Goal: Task Accomplishment & Management: Manage account settings

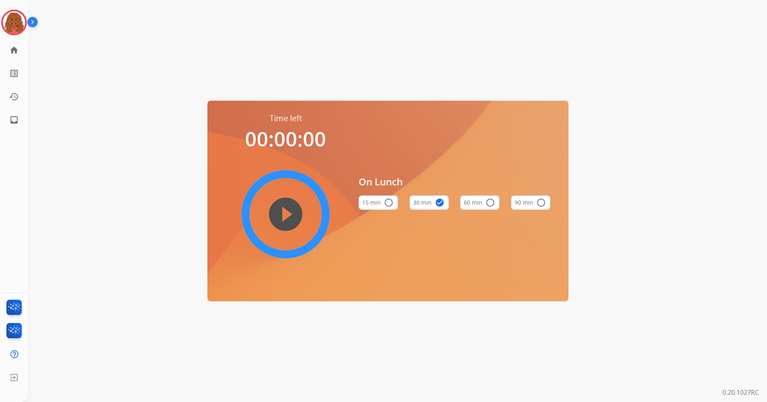
click at [21, 18] on img at bounding box center [14, 22] width 22 height 22
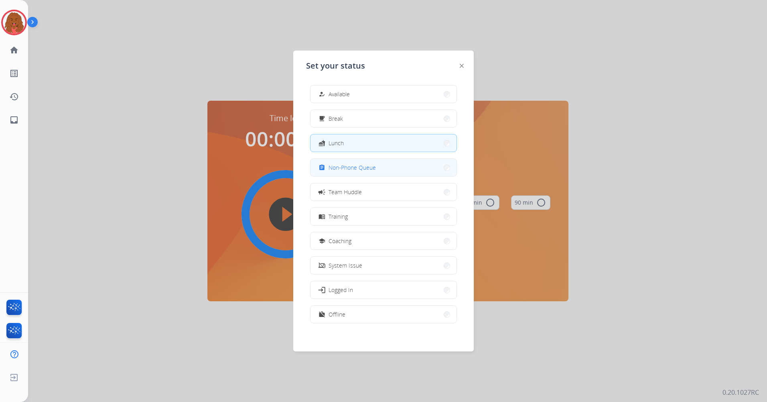
click at [353, 170] on span "Non-Phone Queue" at bounding box center [351, 167] width 47 height 8
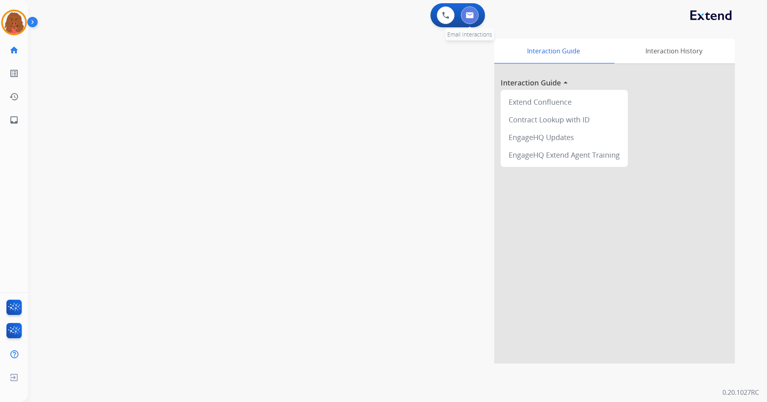
click at [464, 21] on button at bounding box center [470, 15] width 18 height 18
select select "**********"
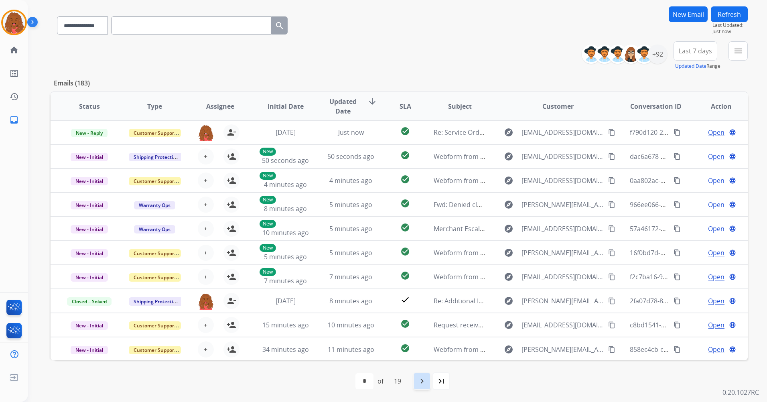
click at [418, 384] on div "navigate_next" at bounding box center [422, 381] width 18 height 18
select select "*"
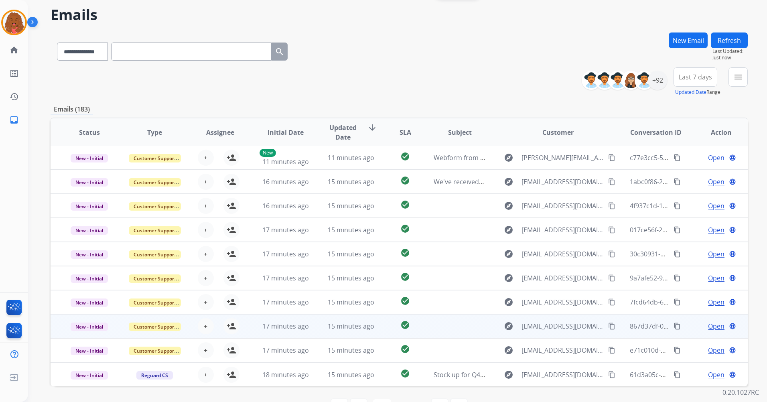
scroll to position [55, 0]
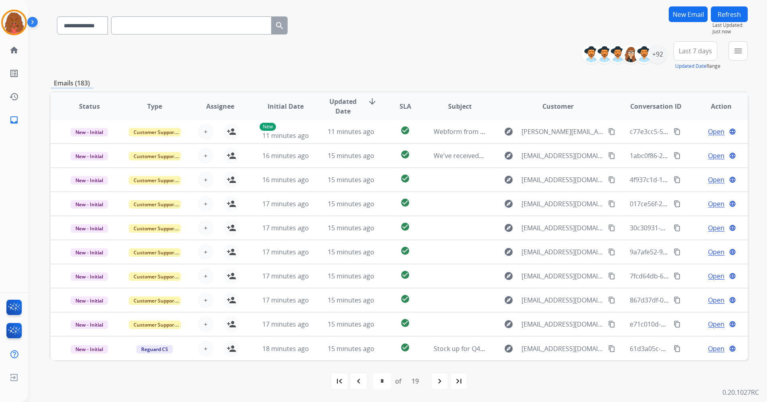
click at [339, 380] on mat-icon "first_page" at bounding box center [339, 381] width 10 height 10
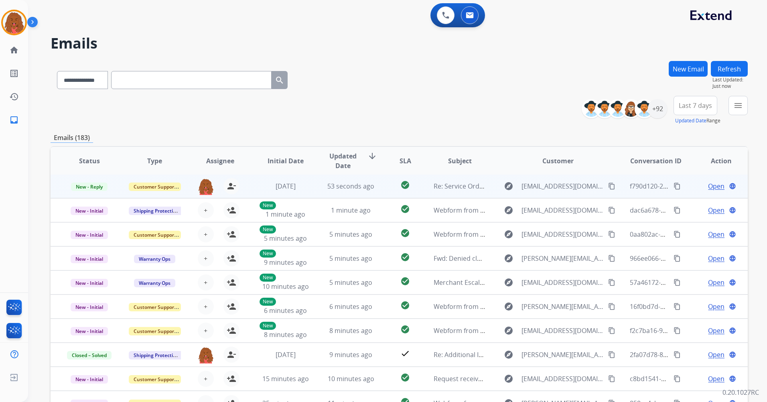
click at [708, 186] on span "Open" at bounding box center [716, 186] width 16 height 10
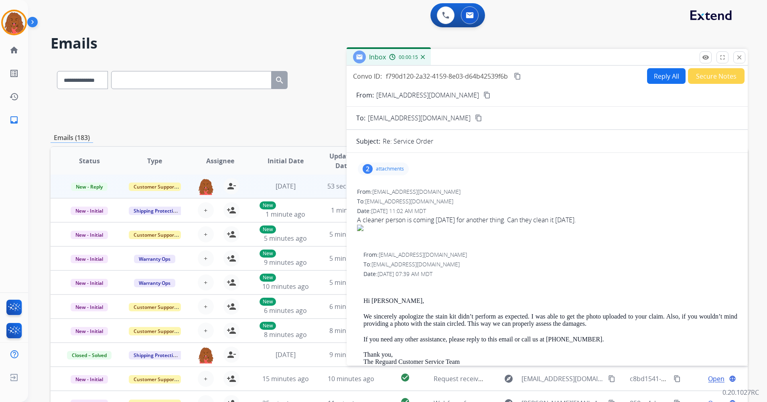
click at [738, 55] on mat-icon "close" at bounding box center [739, 57] width 7 height 7
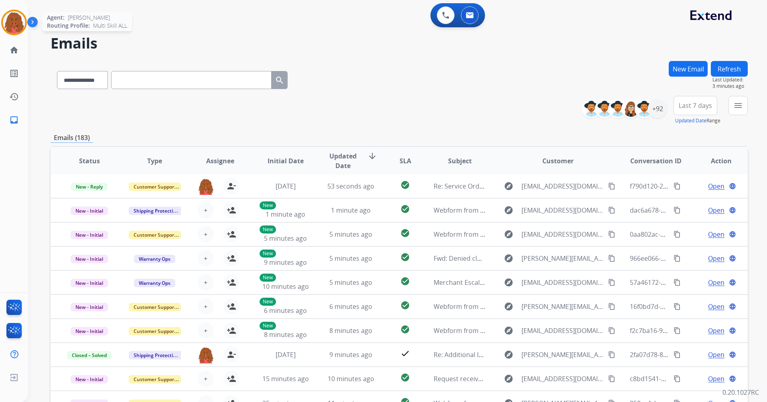
click at [19, 25] on img at bounding box center [14, 22] width 22 height 22
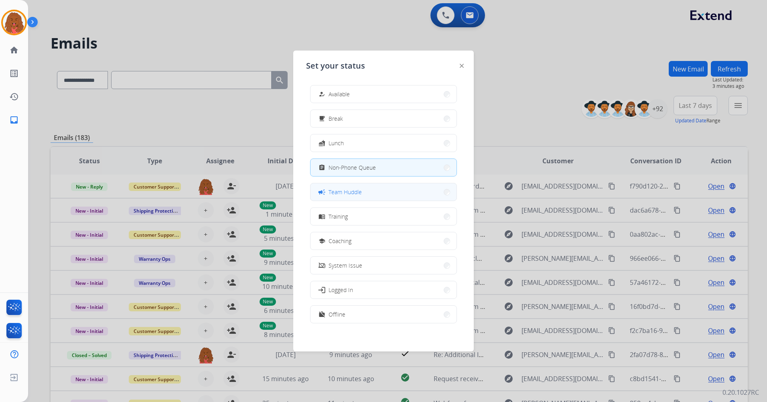
click at [353, 193] on span "Team Huddle" at bounding box center [344, 192] width 33 height 8
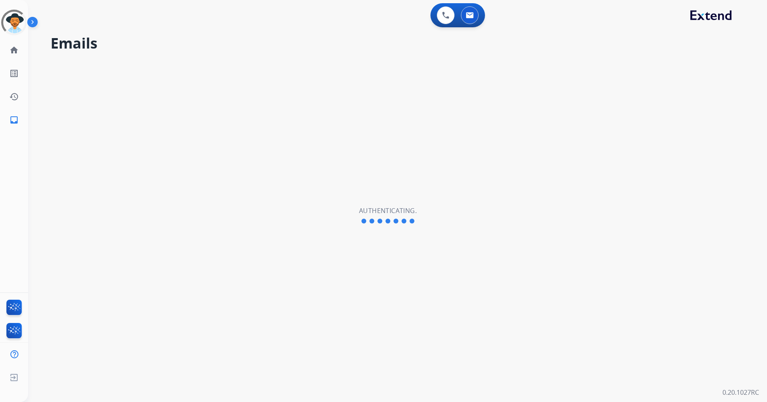
select select "**********"
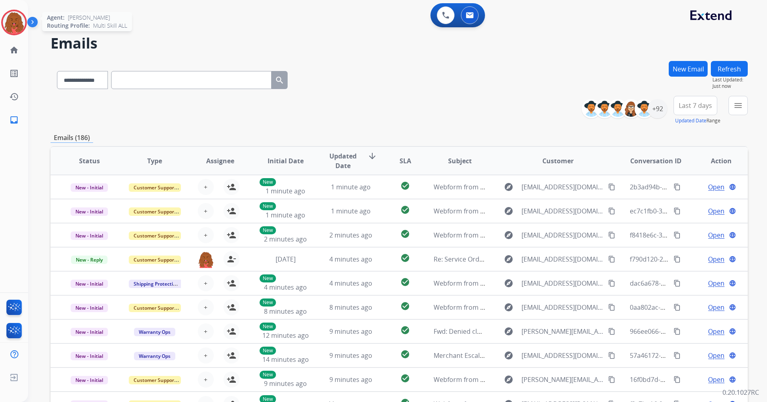
click at [22, 23] on img at bounding box center [14, 22] width 22 height 22
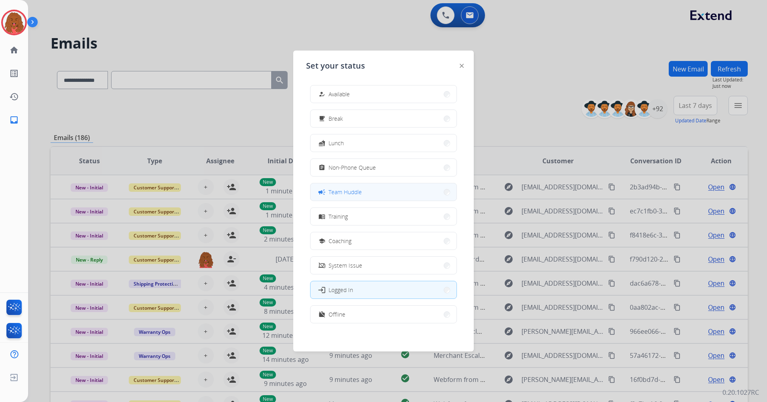
click at [361, 195] on span "Team Huddle" at bounding box center [344, 192] width 33 height 8
